Goal: Task Accomplishment & Management: Manage account settings

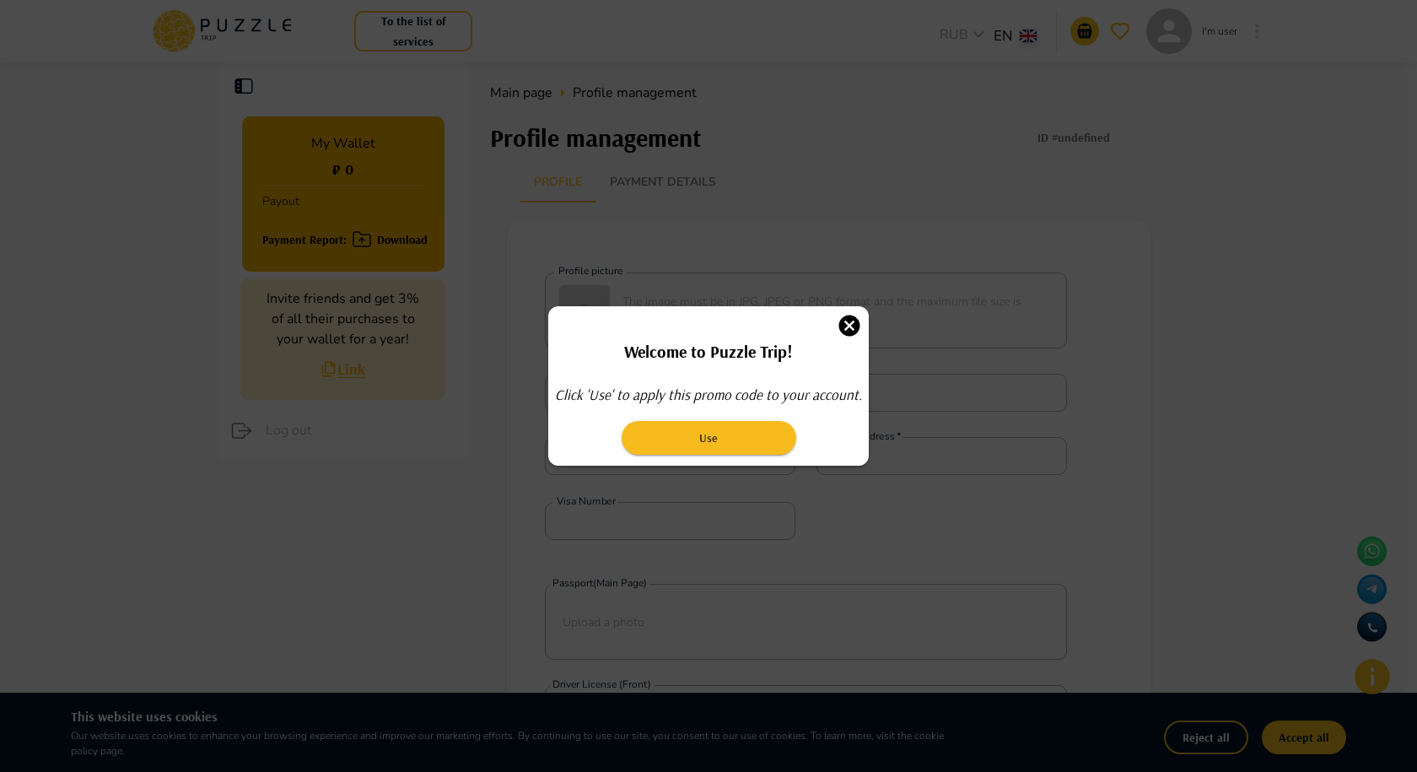
type input "**********"
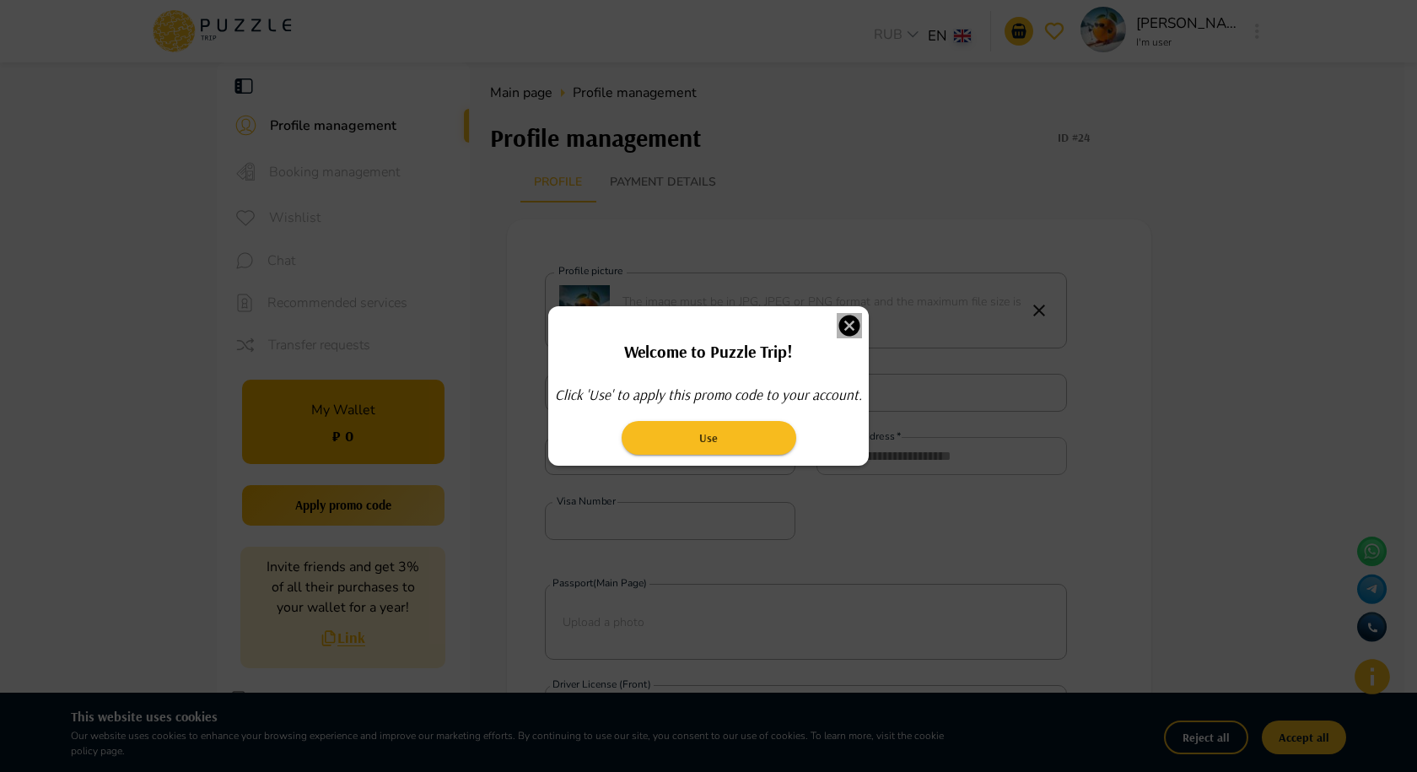
click at [846, 324] on icon "button" at bounding box center [849, 325] width 25 height 25
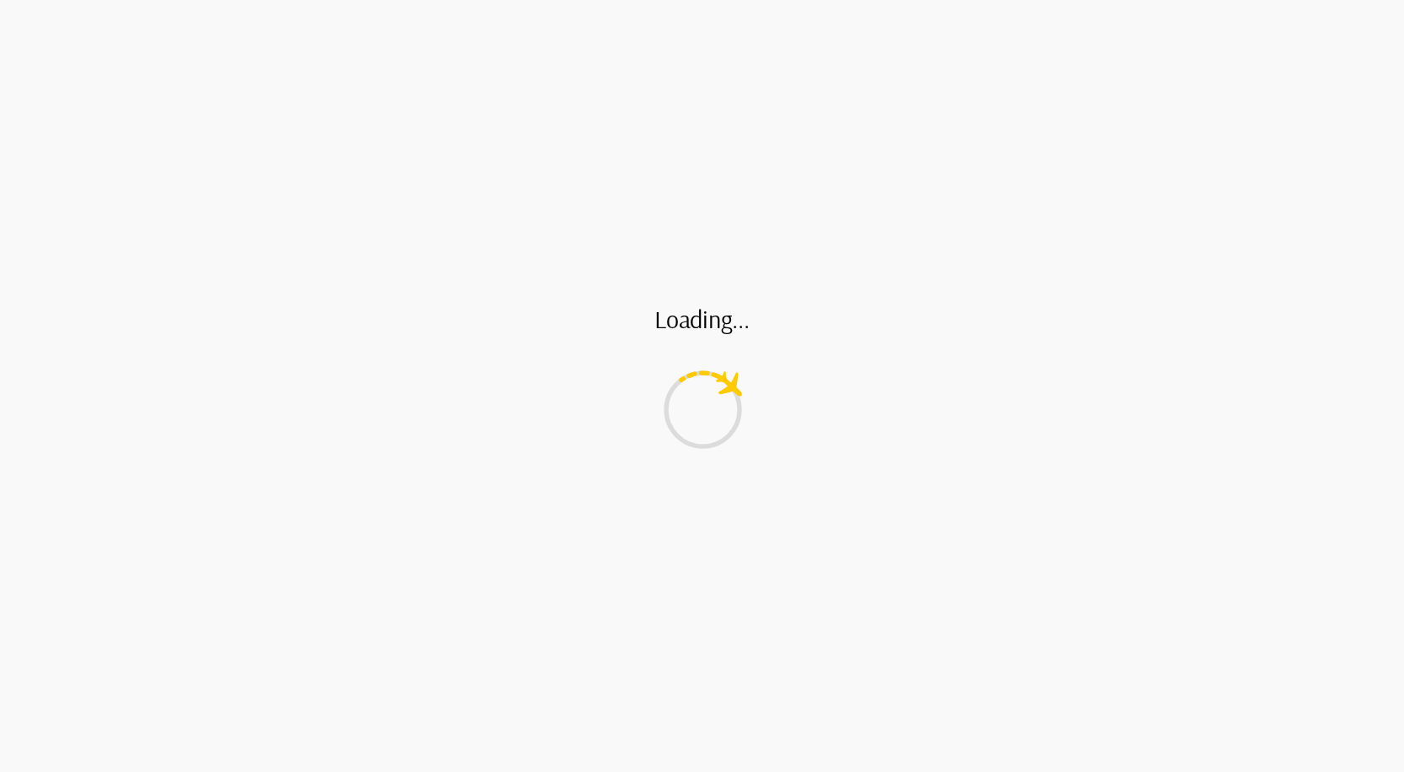
type input "**********"
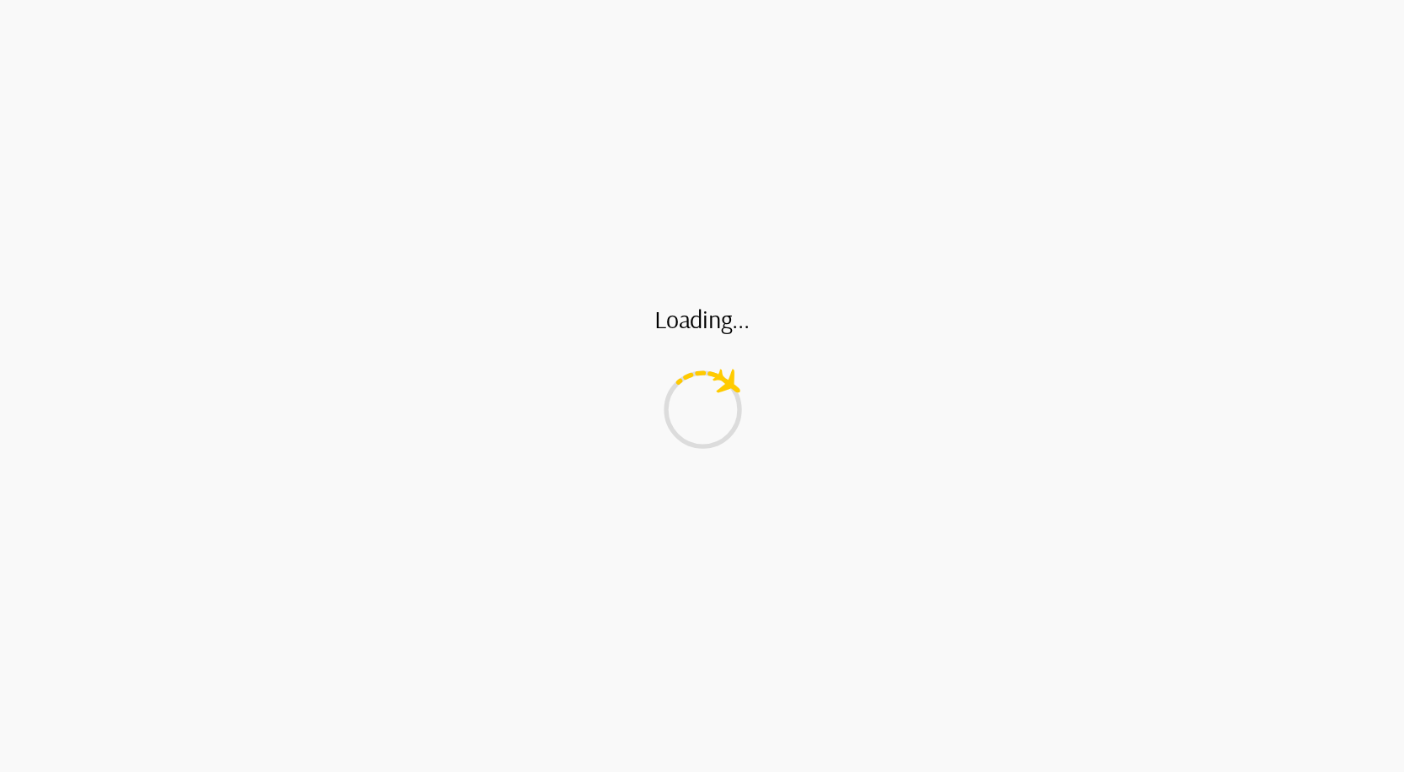
type input "**********"
